Goal: Contribute content: Add original content to the website for others to see

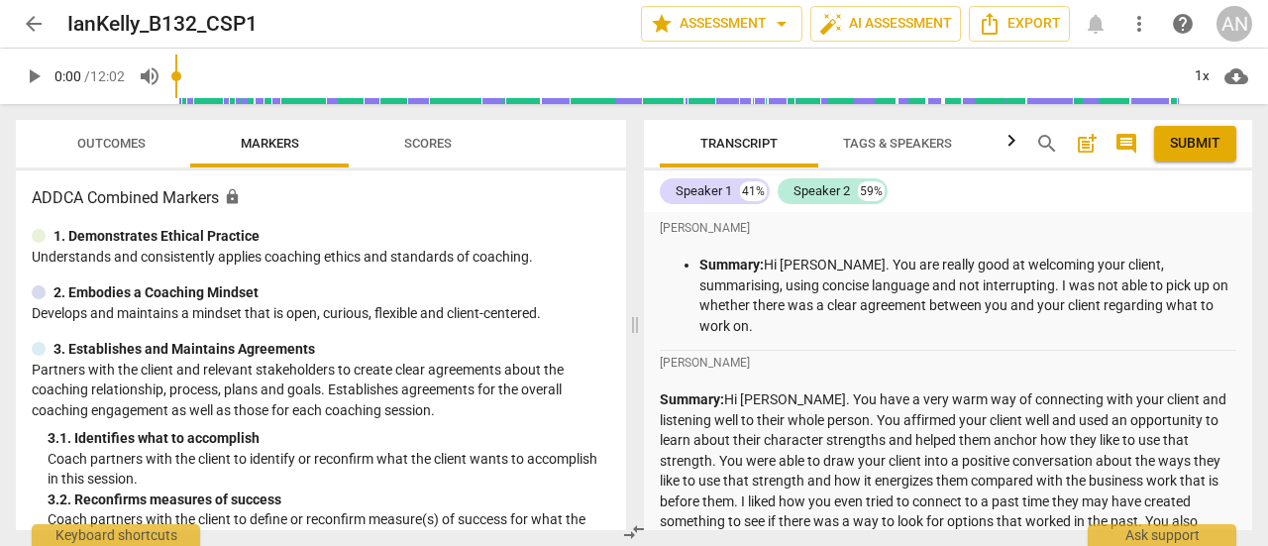
click at [32, 25] on span "arrow_back" at bounding box center [34, 24] width 24 height 24
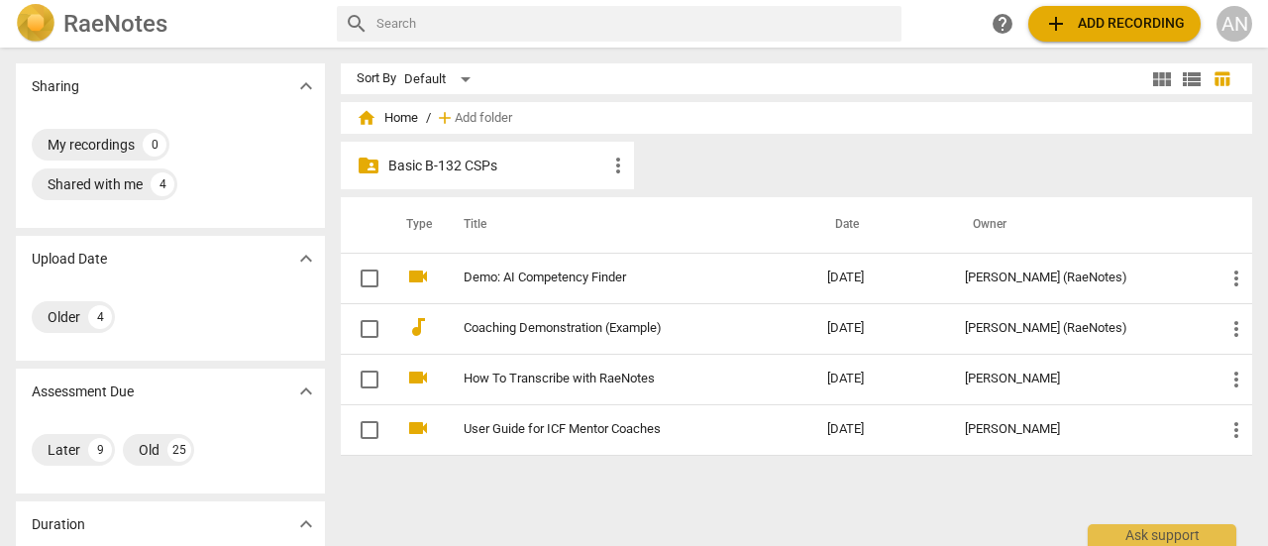
click at [480, 178] on div "folder_shared Basic B-132 CSPs more_vert" at bounding box center [487, 166] width 293 height 48
click at [474, 163] on p "Basic B-132 CSPs" at bounding box center [497, 166] width 218 height 21
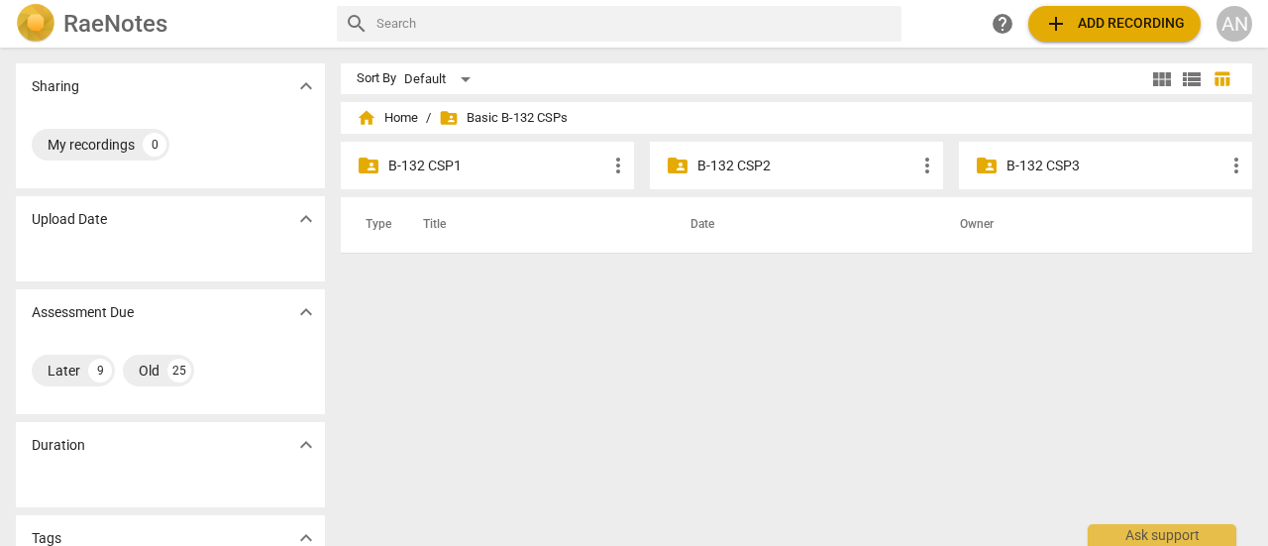
click at [762, 162] on p "B-132 CSP2" at bounding box center [806, 166] width 218 height 21
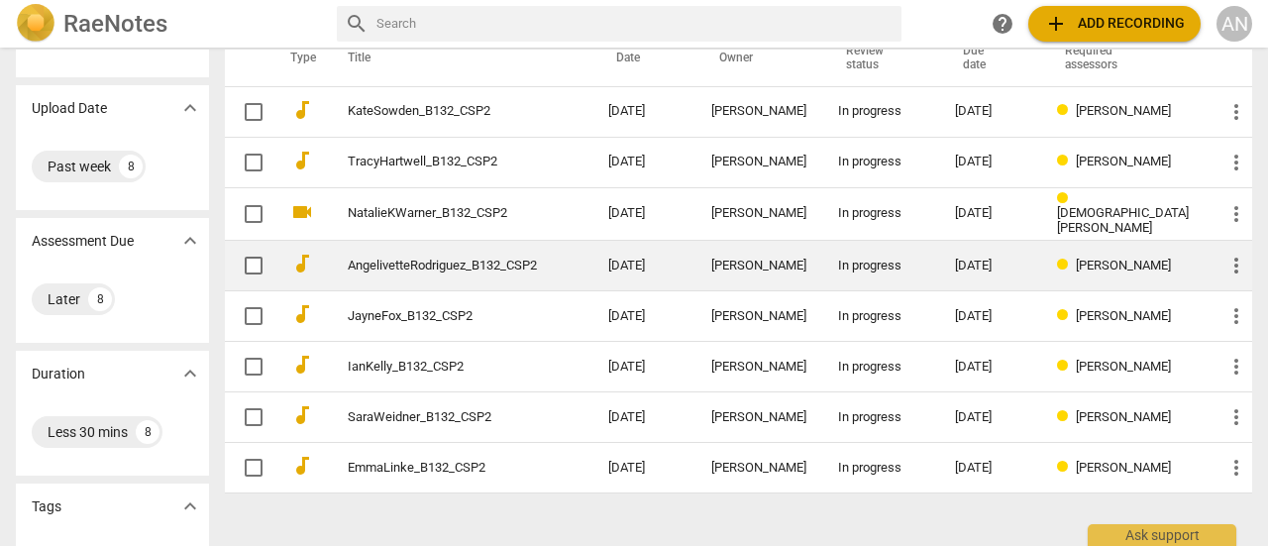
scroll to position [198, 0]
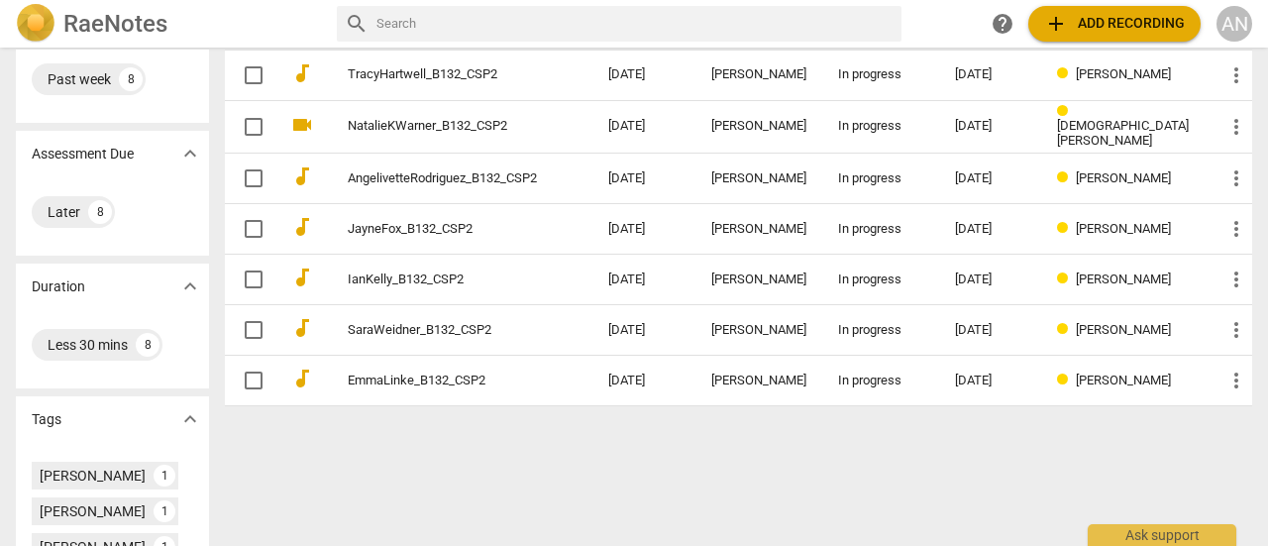
click at [1108, 23] on span "add Add recording" at bounding box center [1114, 24] width 141 height 24
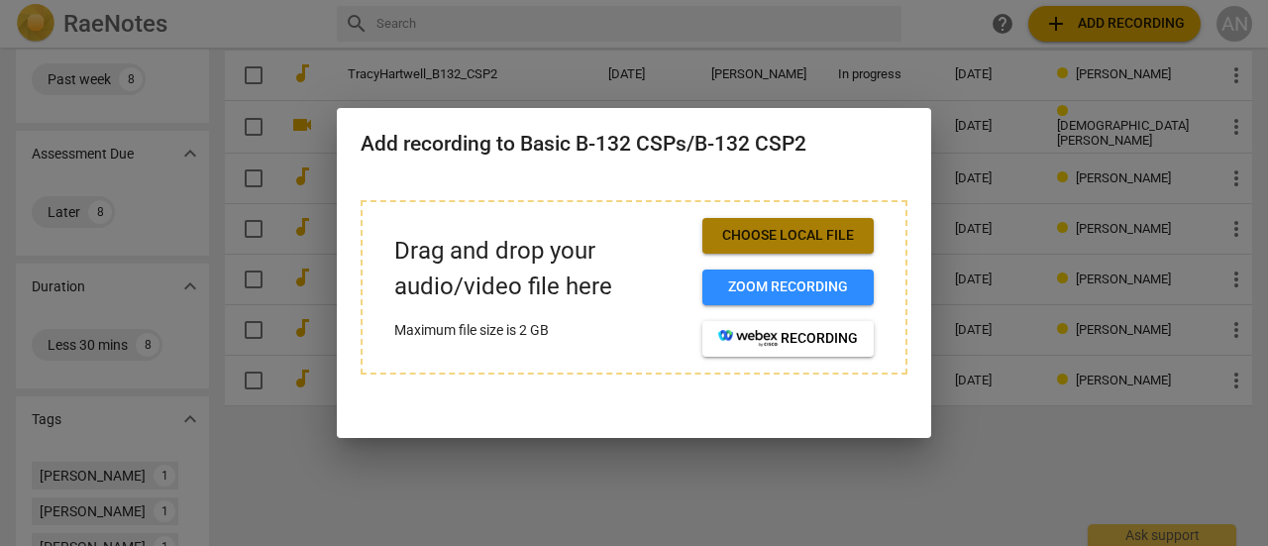
click at [821, 242] on span "Choose local file" at bounding box center [788, 236] width 140 height 20
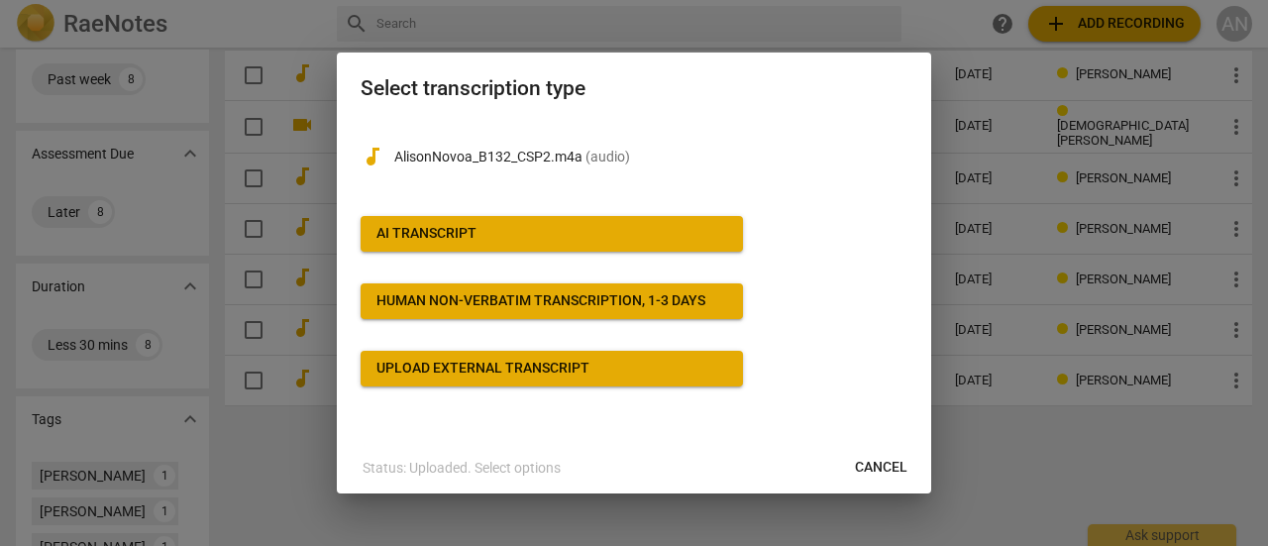
click at [477, 234] on span "AI Transcript" at bounding box center [551, 234] width 351 height 20
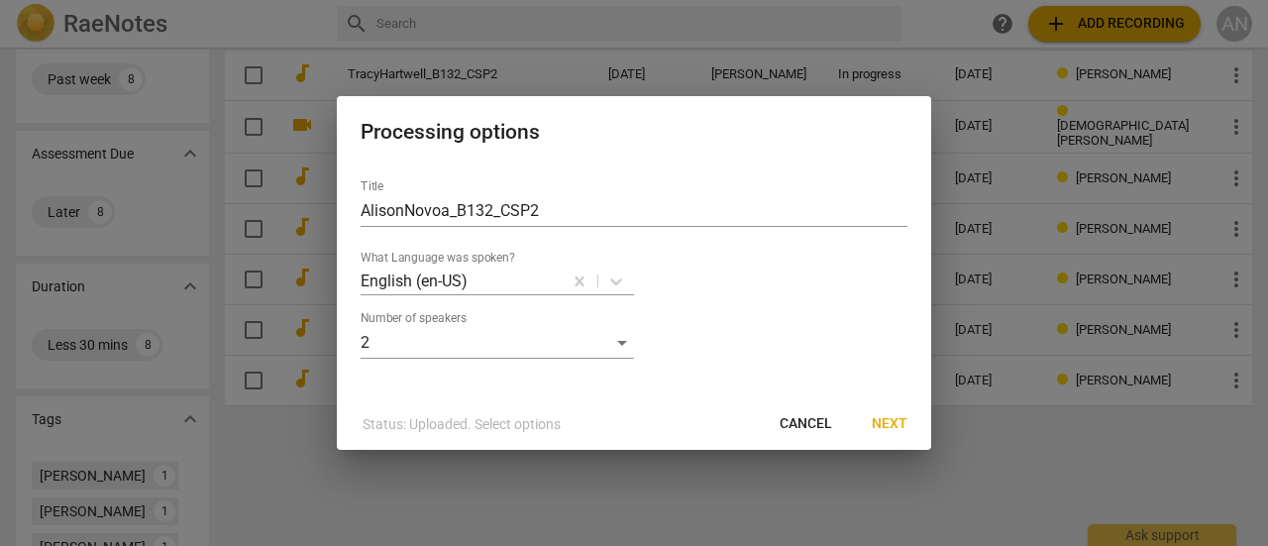
click at [896, 421] on span "Next" at bounding box center [890, 424] width 36 height 20
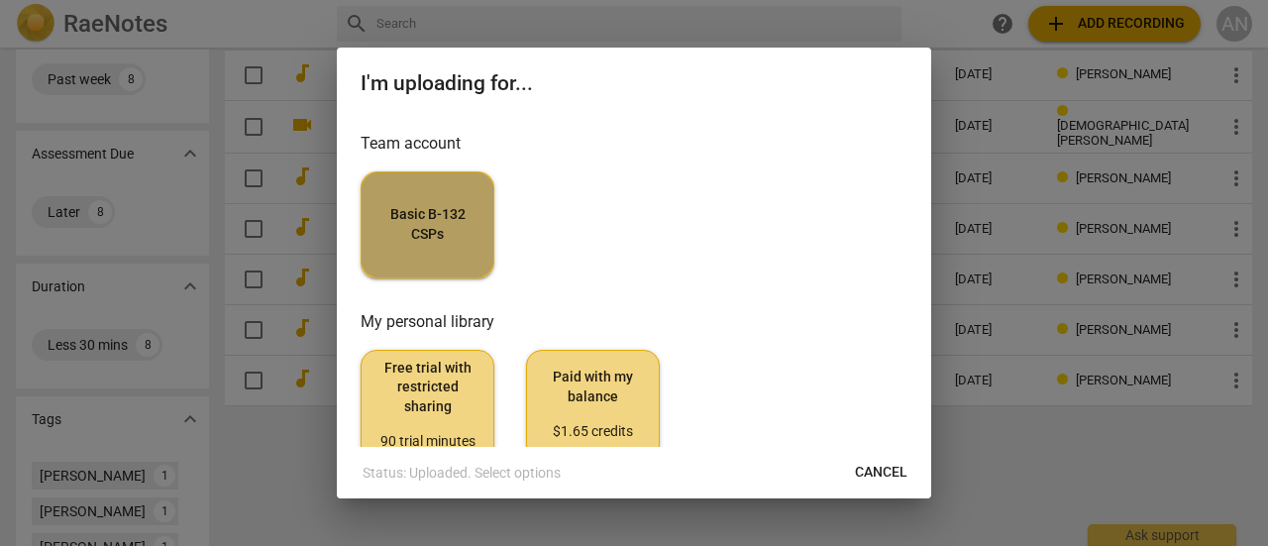
click at [420, 205] on span "Basic B-132 CSPs" at bounding box center [427, 224] width 100 height 39
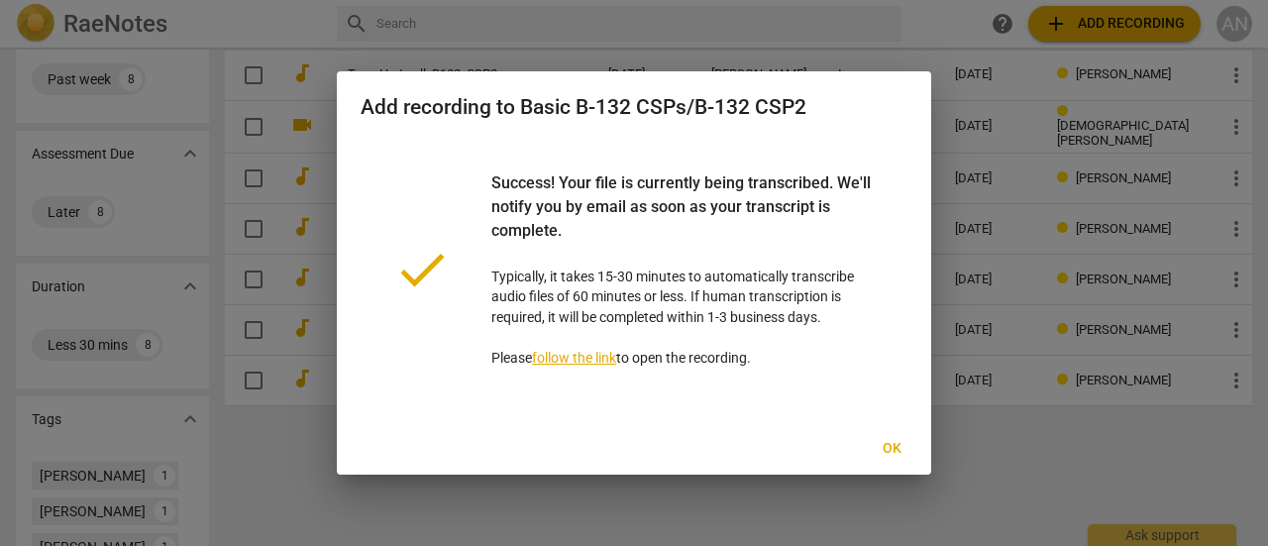
click at [882, 452] on span "Ok" at bounding box center [892, 449] width 32 height 20
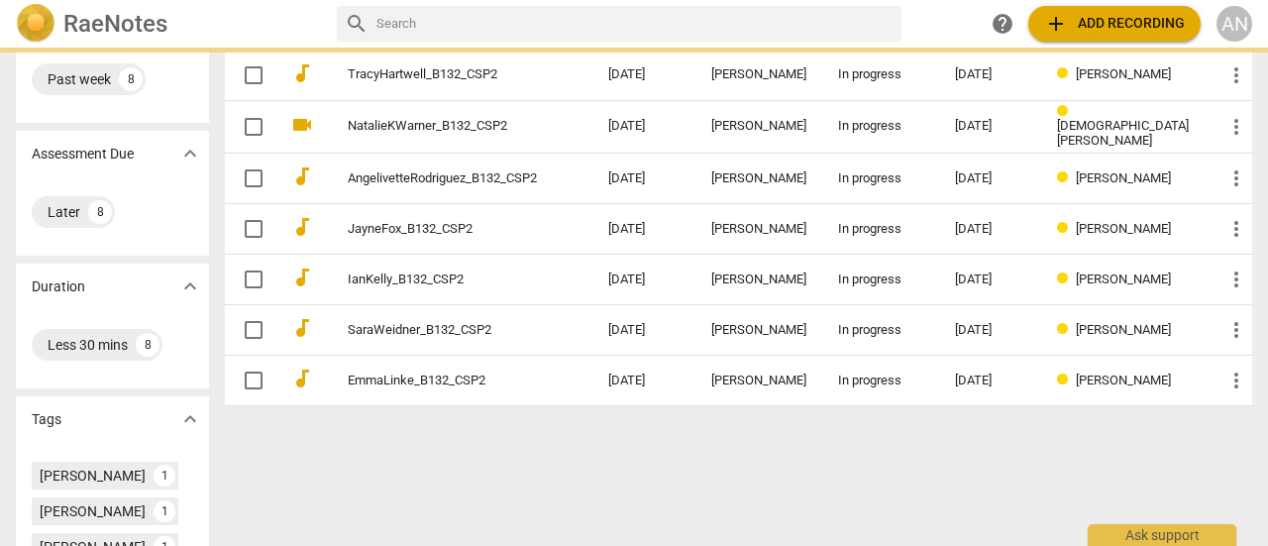
scroll to position [0, 0]
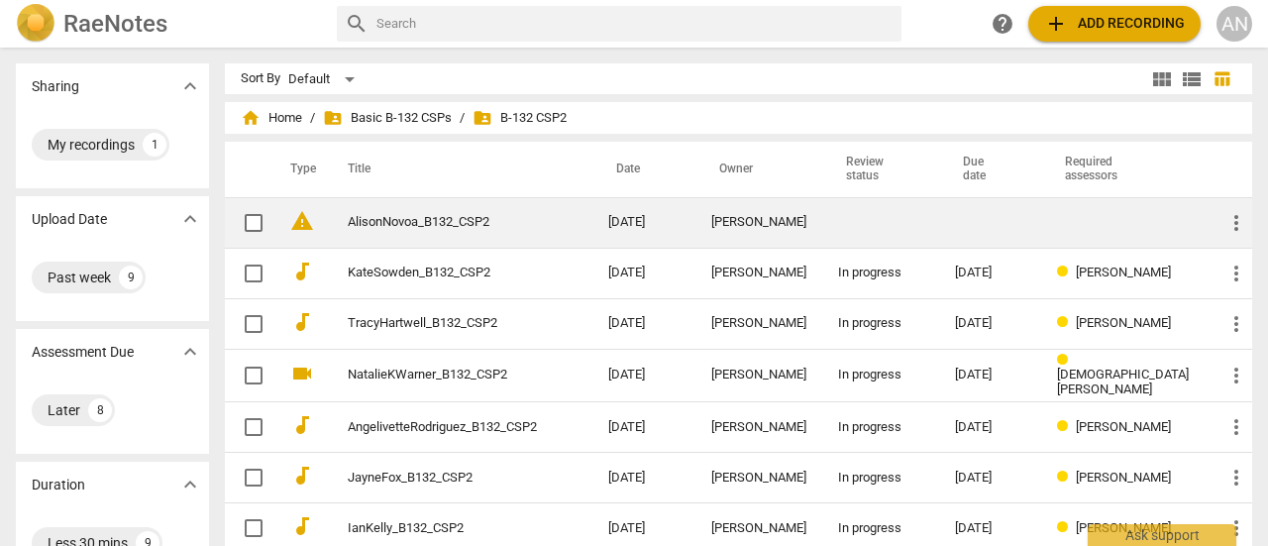
click at [314, 226] on span "warning" at bounding box center [302, 221] width 24 height 24
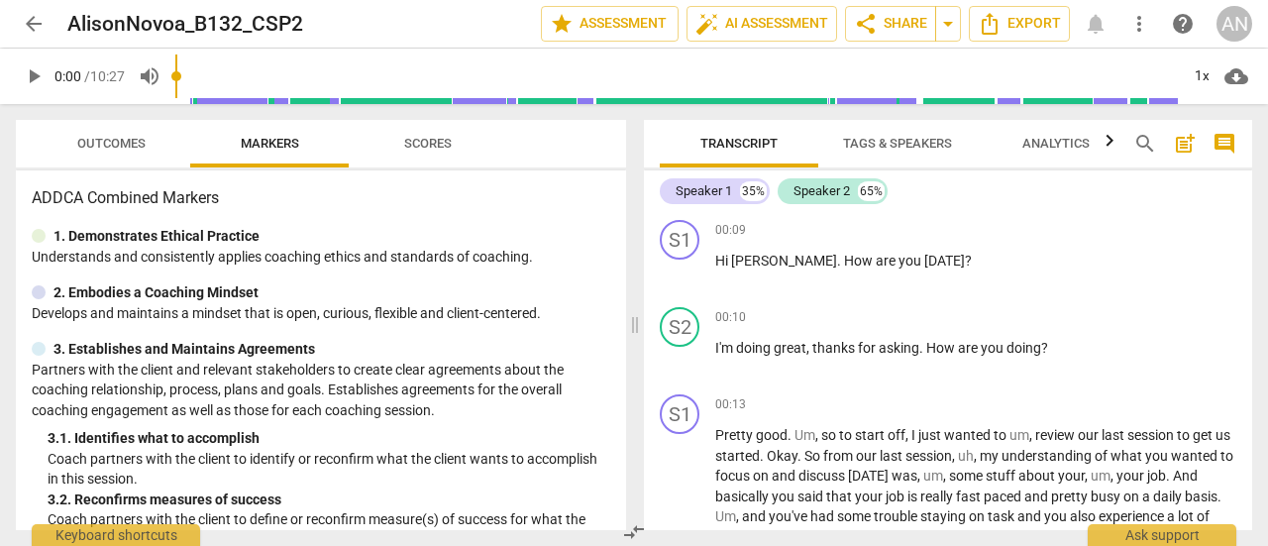
click at [22, 19] on span "arrow_back" at bounding box center [34, 24] width 24 height 24
